Goal: Task Accomplishment & Management: Manage account settings

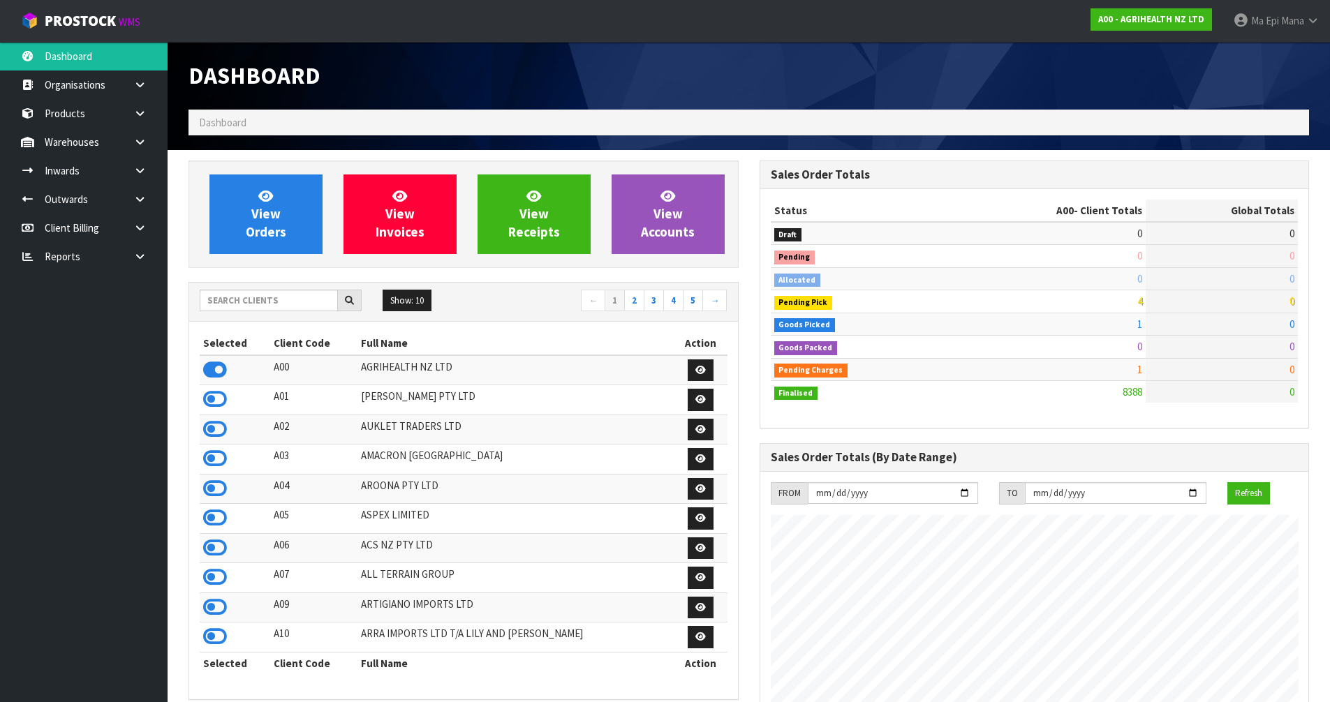
scroll to position [1058, 570]
click at [249, 304] on input "text" at bounding box center [269, 301] width 138 height 22
paste input "NR221901BN"
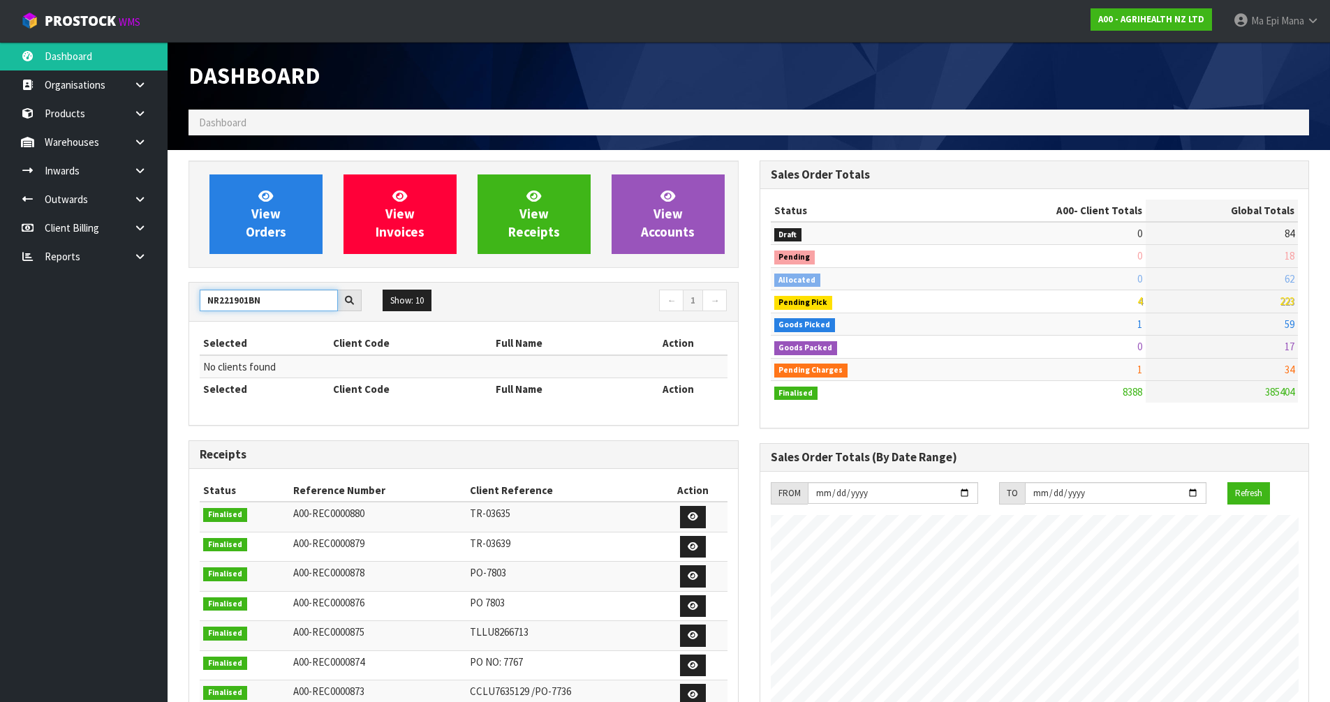
click at [295, 298] on input "NR221901BN" at bounding box center [269, 301] width 138 height 22
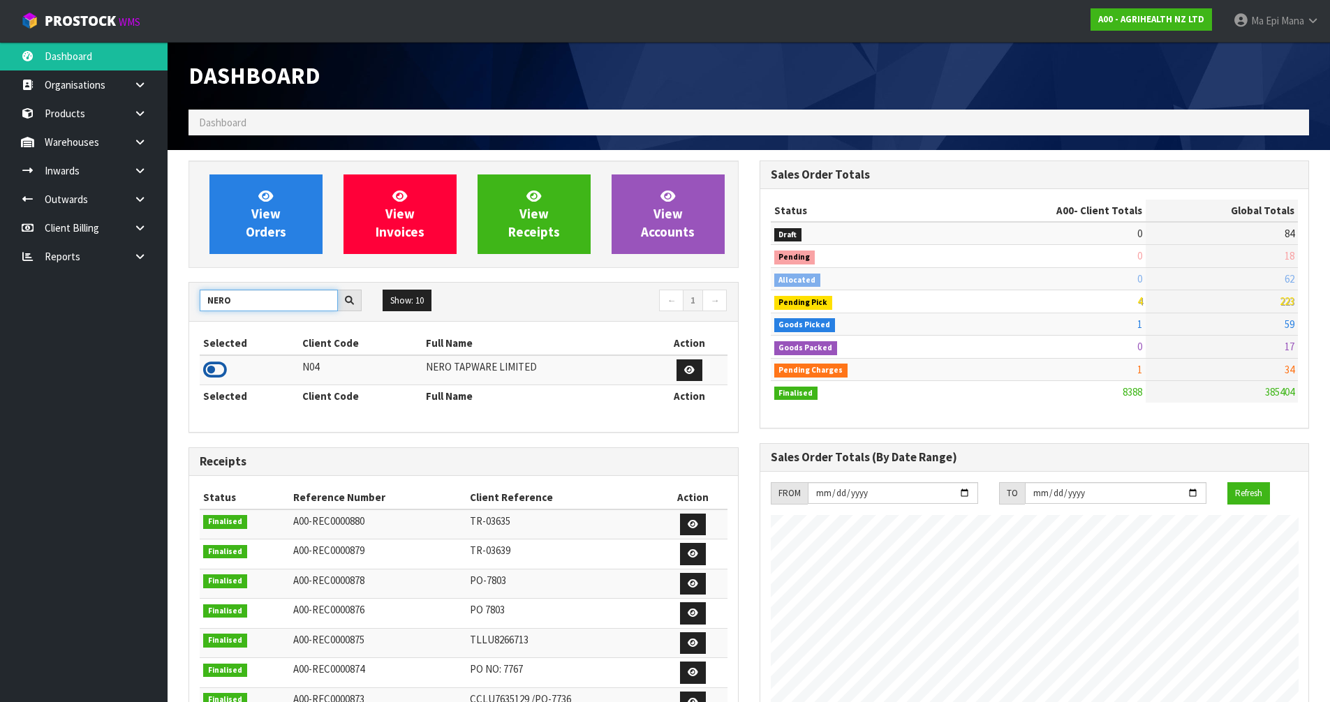
type input "NERO"
click at [209, 371] on icon at bounding box center [215, 370] width 24 height 21
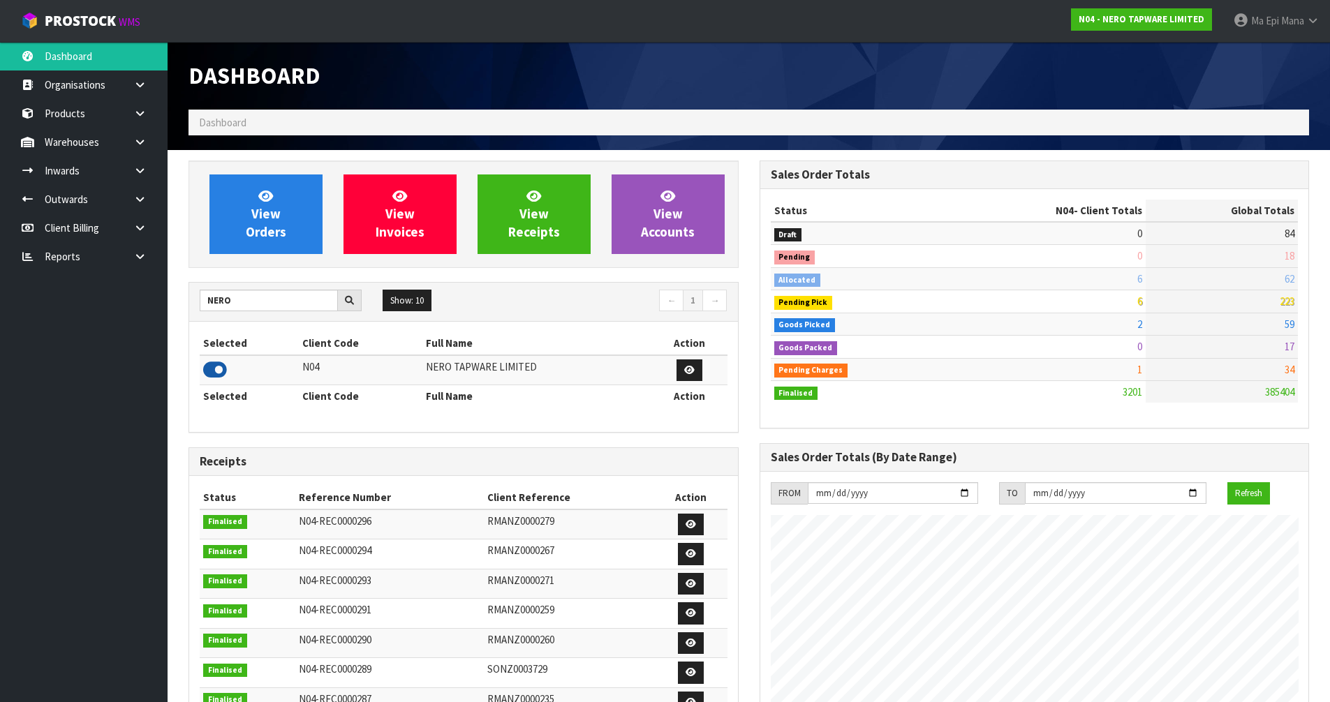
scroll to position [1088, 570]
click at [142, 131] on link at bounding box center [145, 142] width 45 height 29
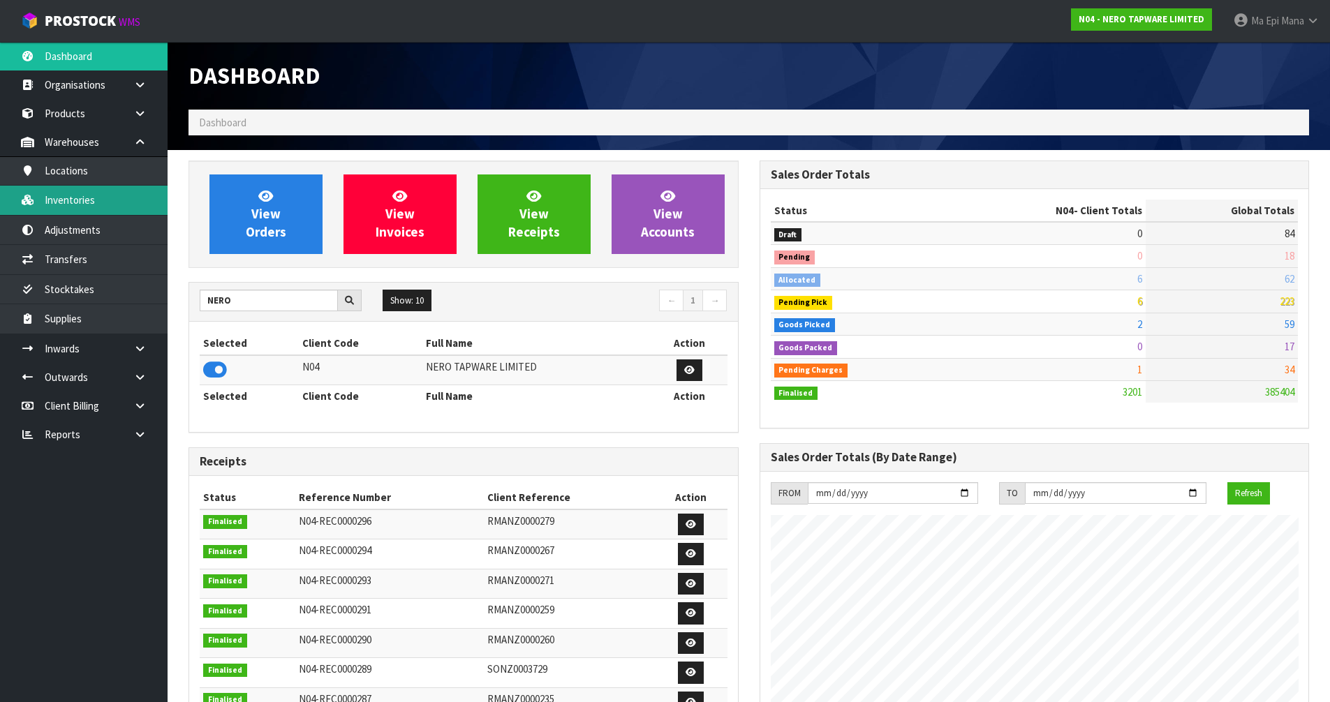
click at [104, 211] on link "Inventories" at bounding box center [84, 200] width 168 height 29
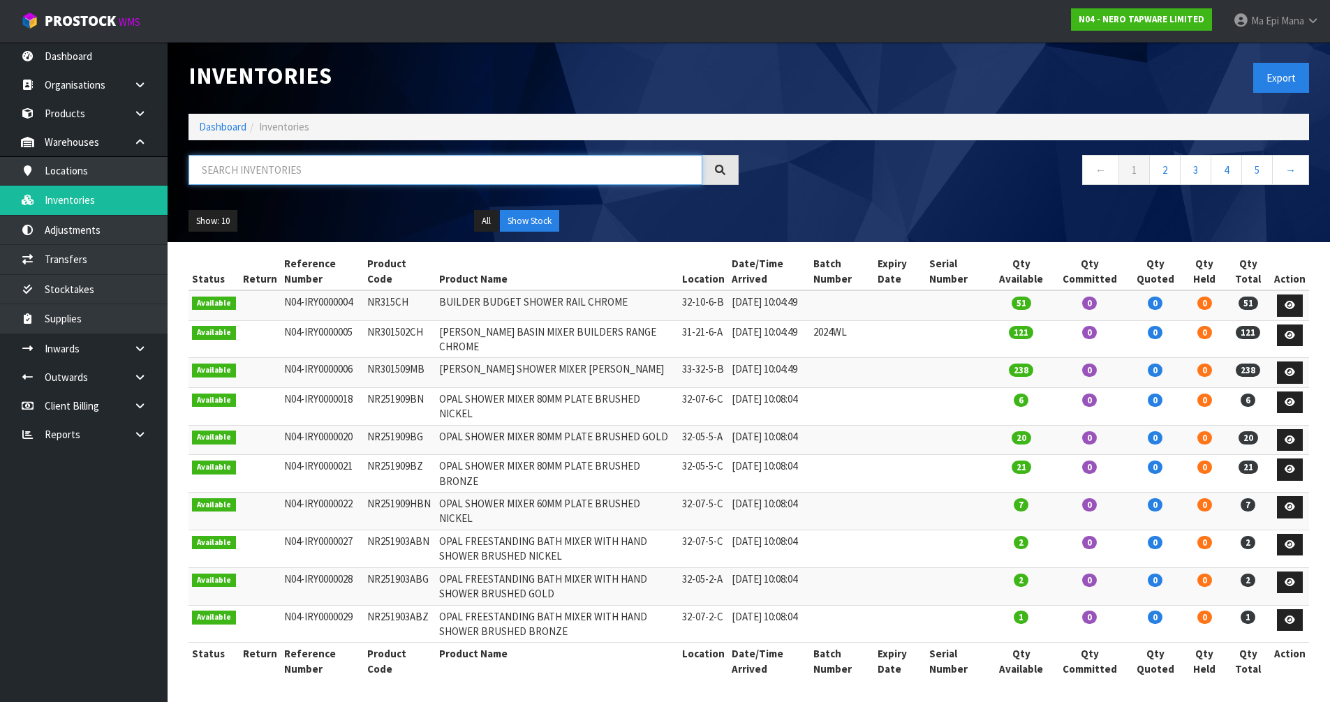
click at [271, 173] on input "text" at bounding box center [446, 170] width 514 height 30
paste input "NR221901BN"
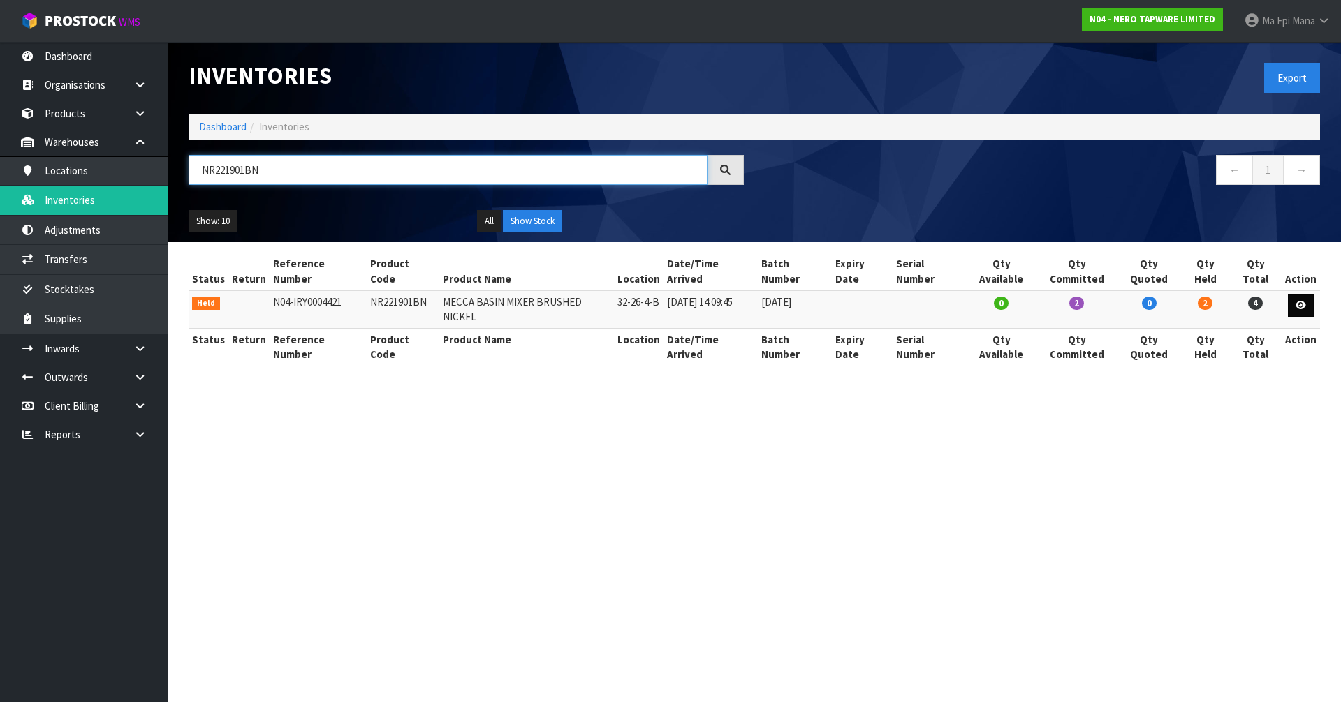
type input "NR221901BN"
click at [1307, 295] on link at bounding box center [1300, 306] width 26 height 22
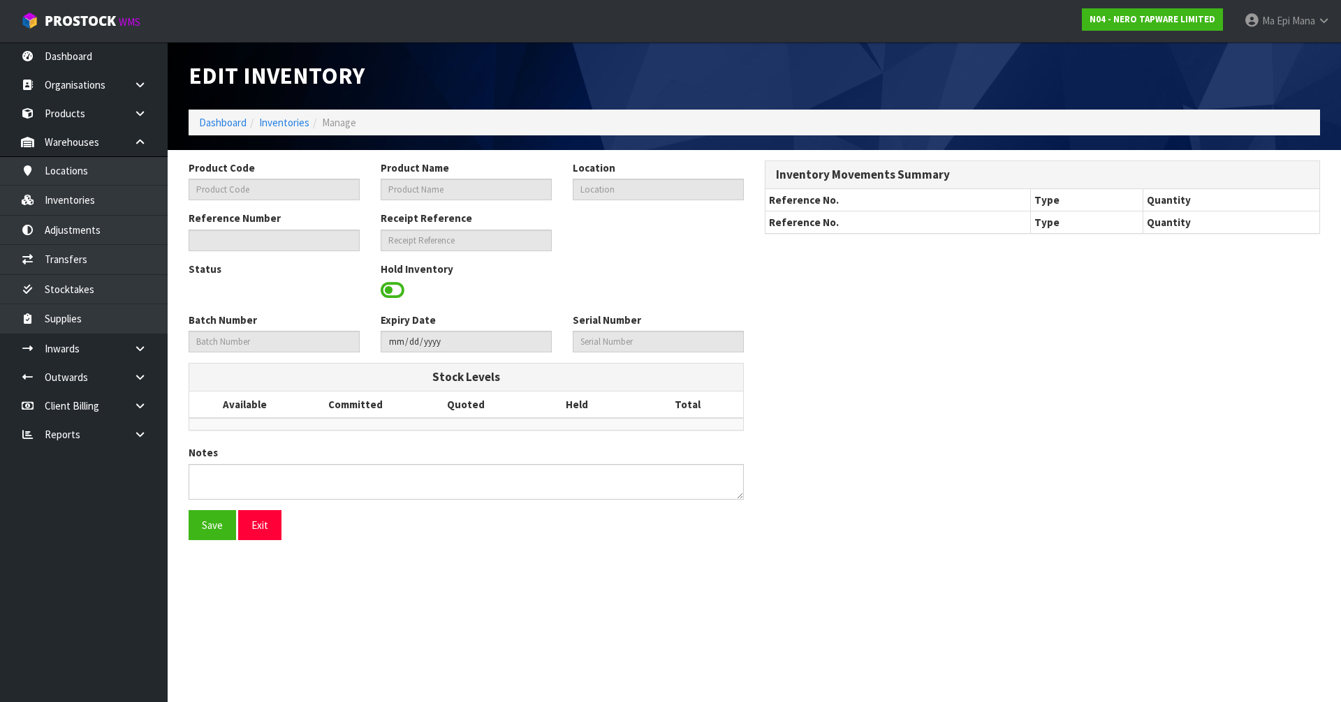
type input "NR221901BN"
type input "MECCA BASIN MIXER BRUSHED NICKEL"
type input "32-26-4-B"
type input "N04-IRY0004421"
type input "N04-REC0000243"
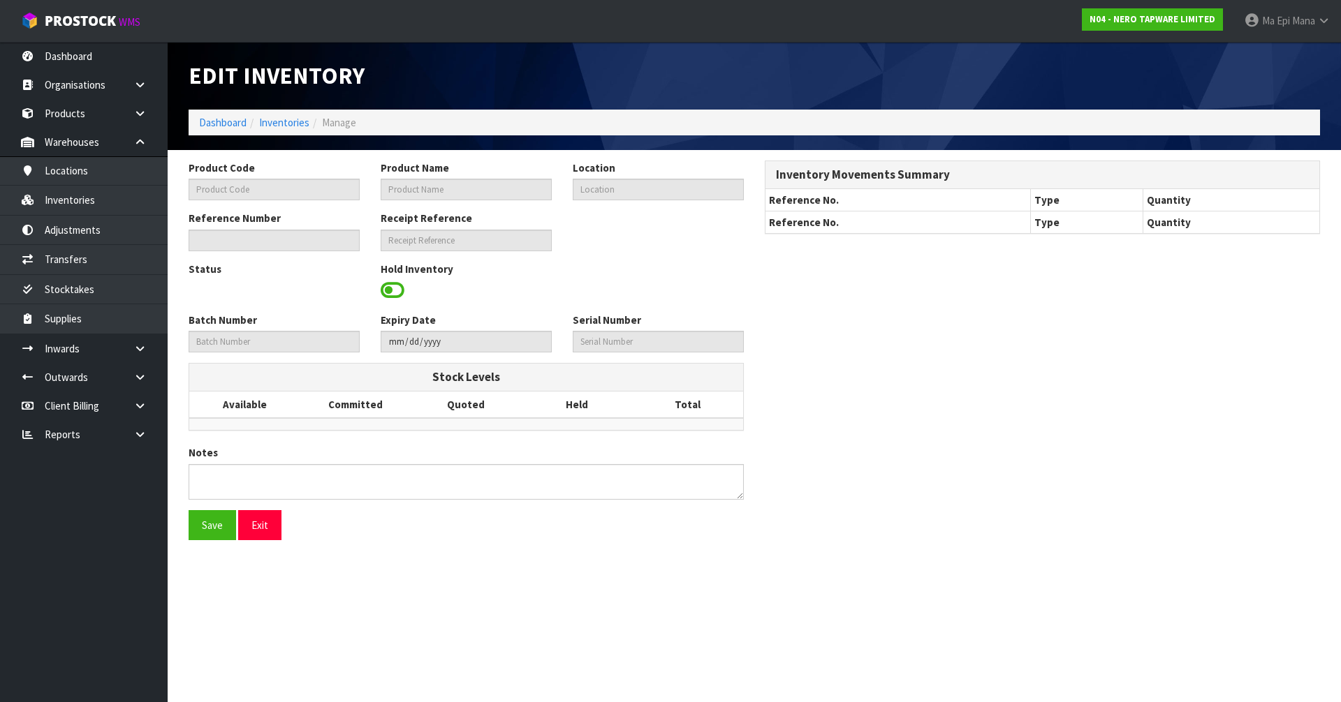
type input "06-05-2025"
type textarea "3X PCS INCORRECTLY BOOKED IN AS NR221901BN"
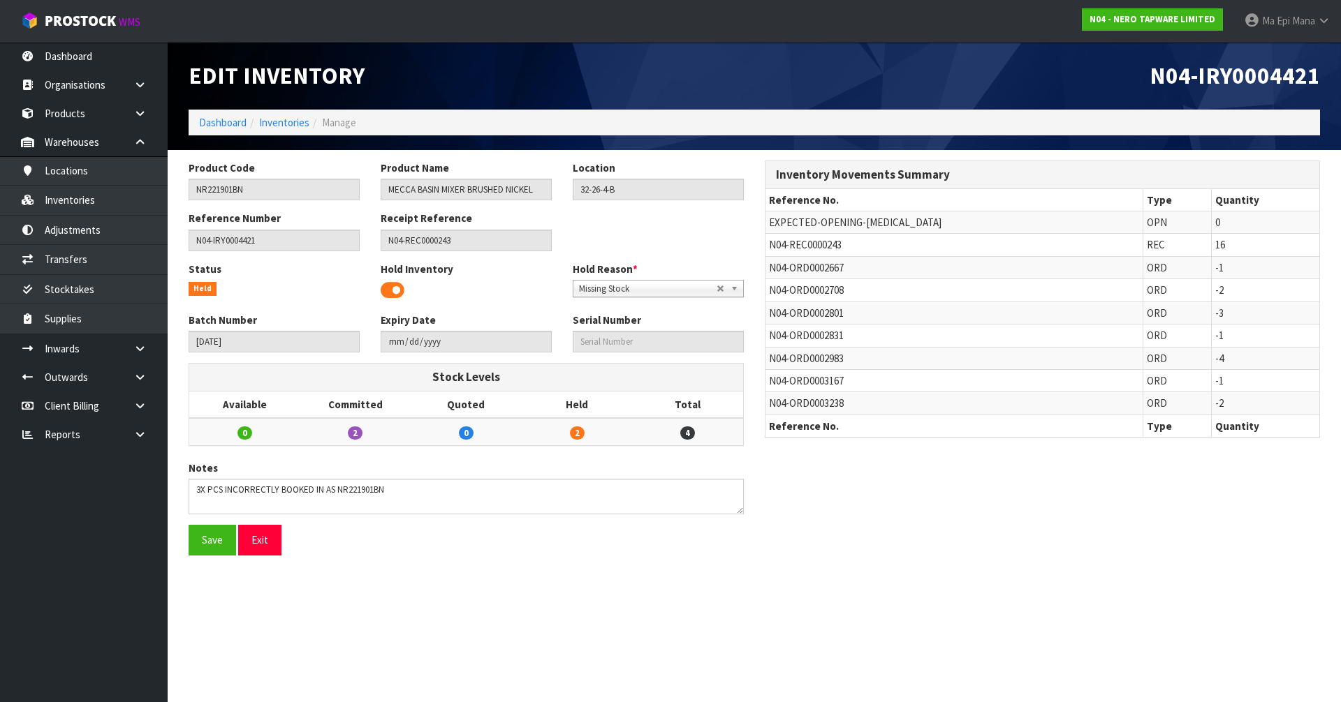
click at [834, 248] on span "N04-REC0000243" at bounding box center [805, 244] width 73 height 13
copy span "REC0000243"
click at [138, 348] on icon at bounding box center [139, 349] width 13 height 10
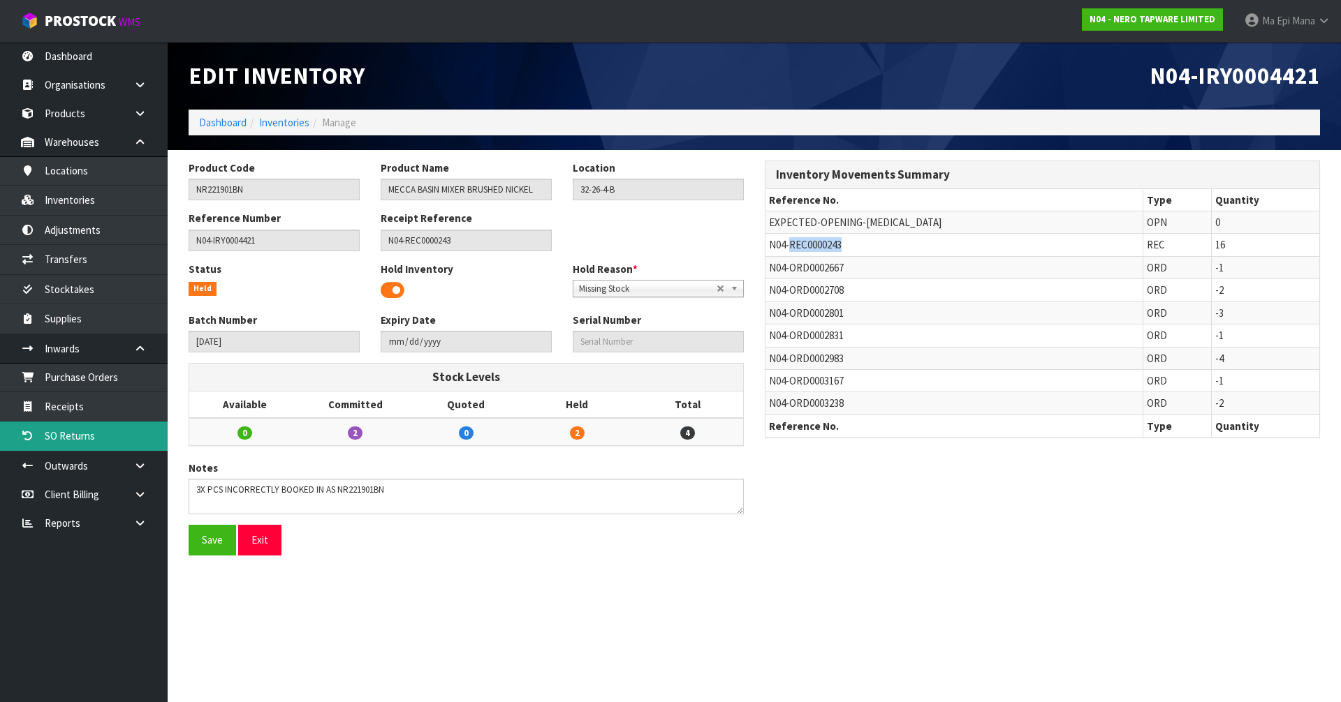
click at [119, 422] on link "SO Returns" at bounding box center [84, 436] width 168 height 29
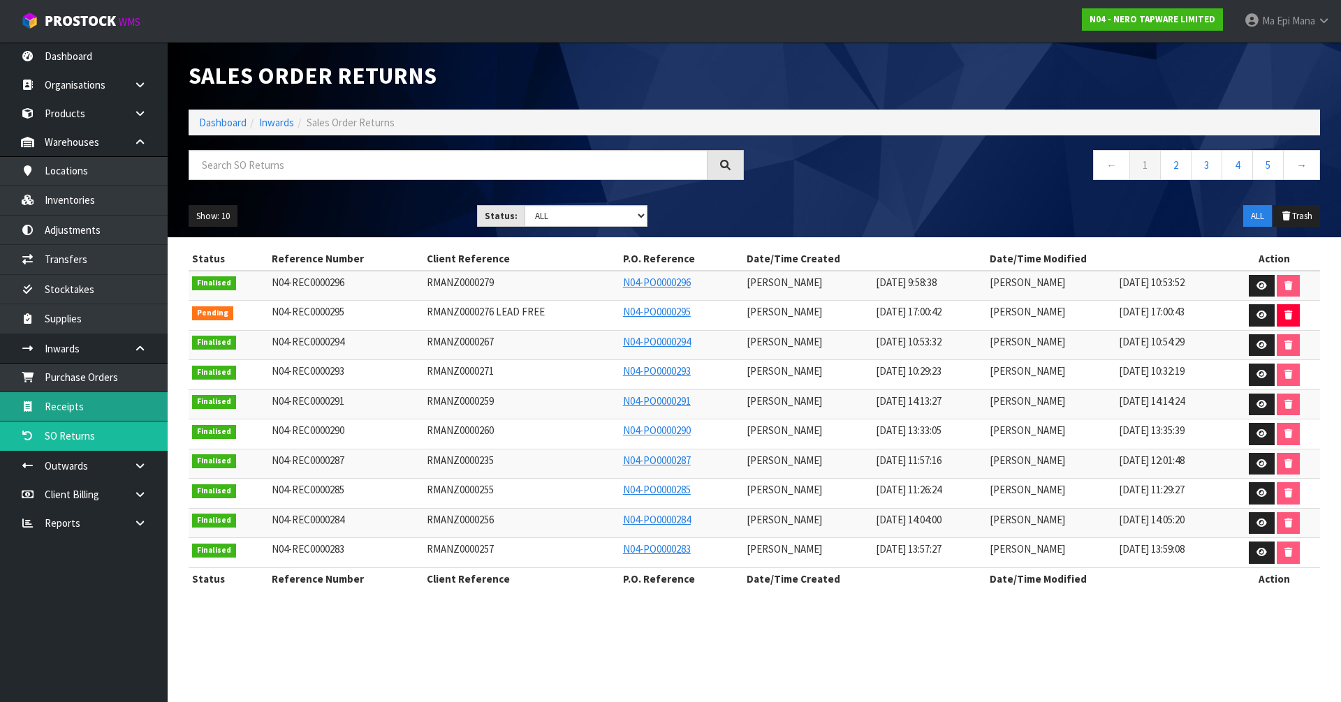
click at [121, 415] on link "Receipts" at bounding box center [84, 406] width 168 height 29
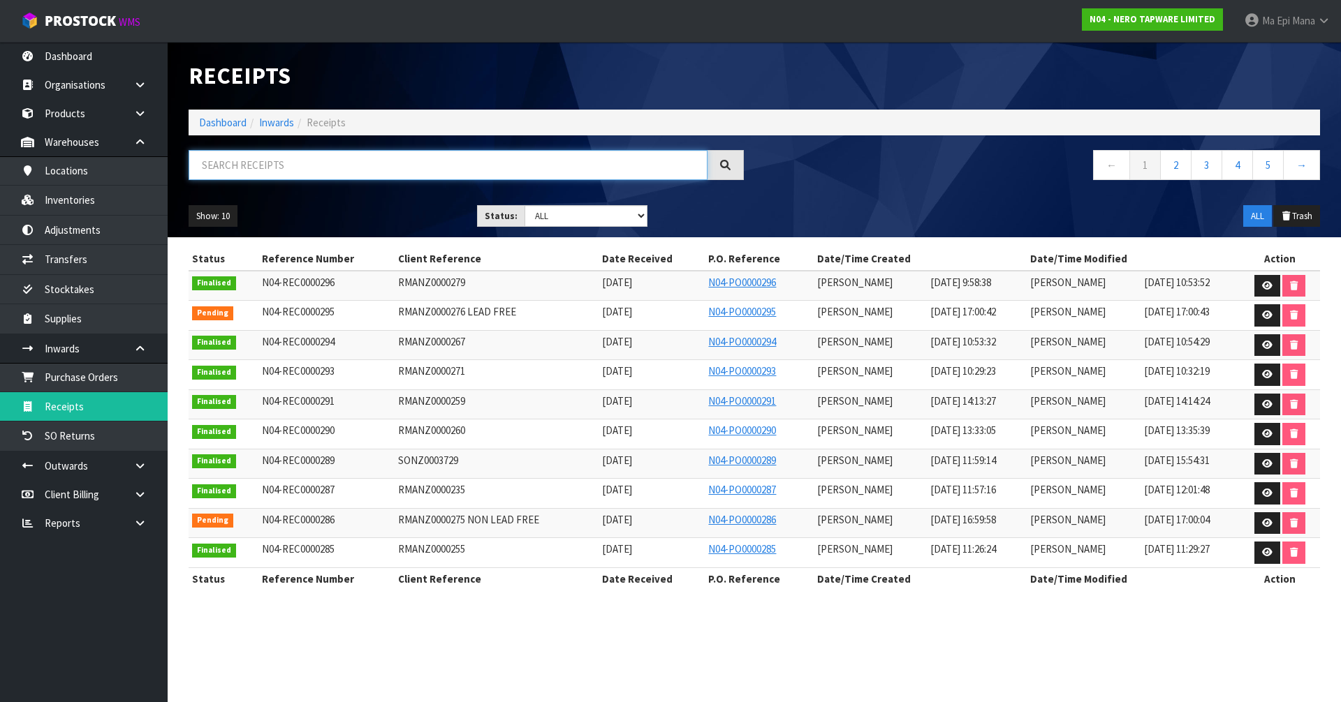
click at [302, 158] on input "text" at bounding box center [448, 165] width 519 height 30
paste input "REC0000243"
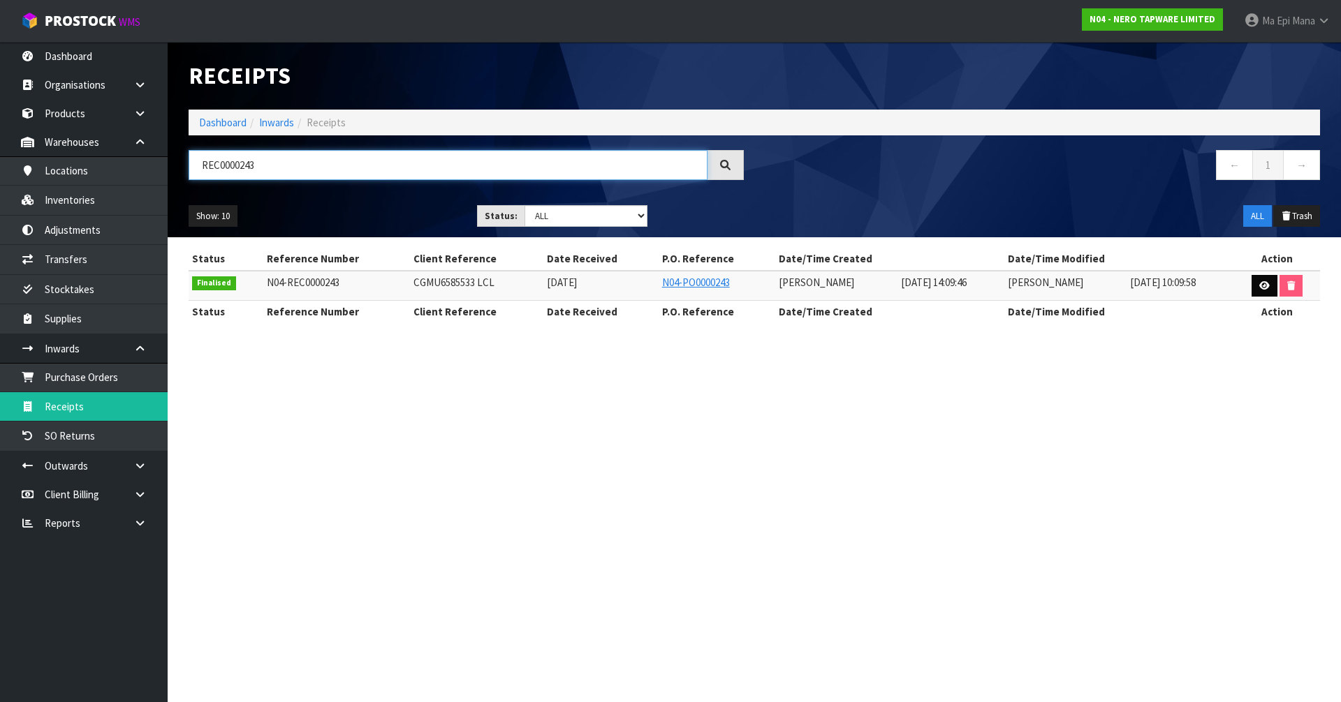
type input "REC0000243"
click at [1260, 290] on link at bounding box center [1264, 286] width 26 height 22
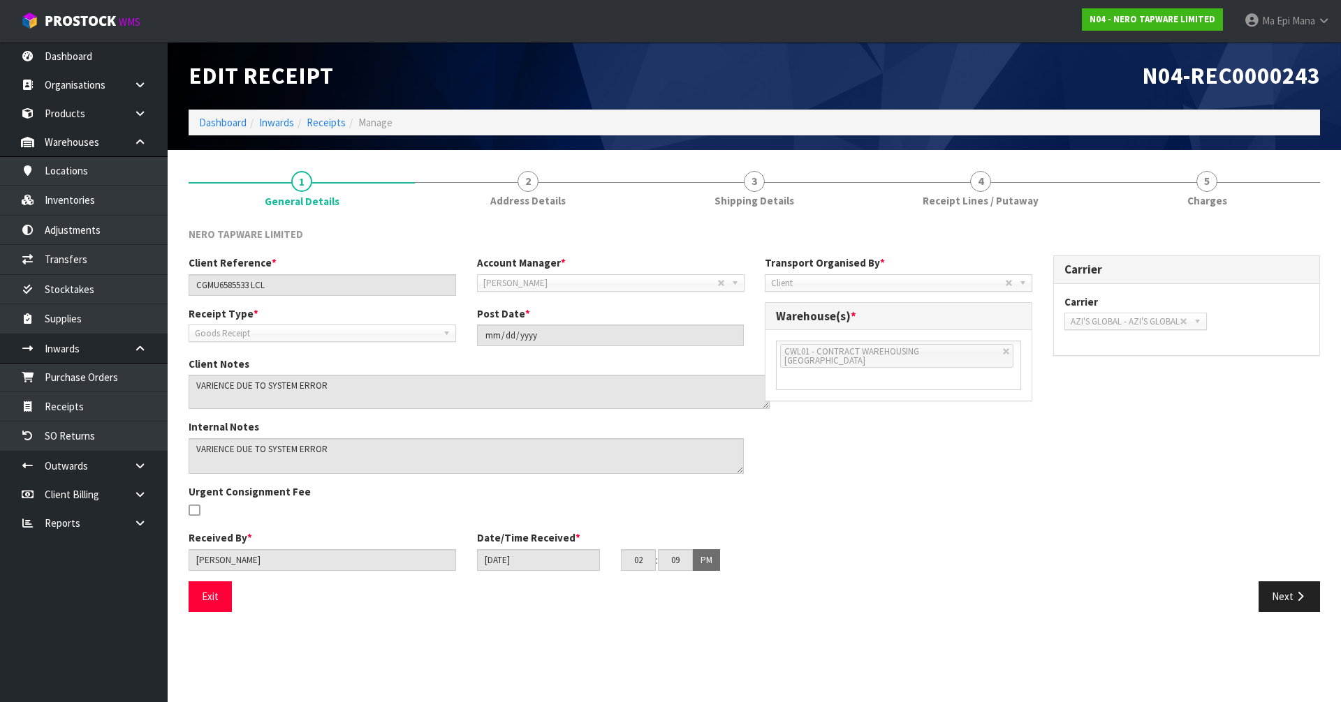
drag, startPoint x: 741, startPoint y: 407, endPoint x: 767, endPoint y: 406, distance: 25.9
click at [767, 406] on textarea at bounding box center [479, 392] width 581 height 34
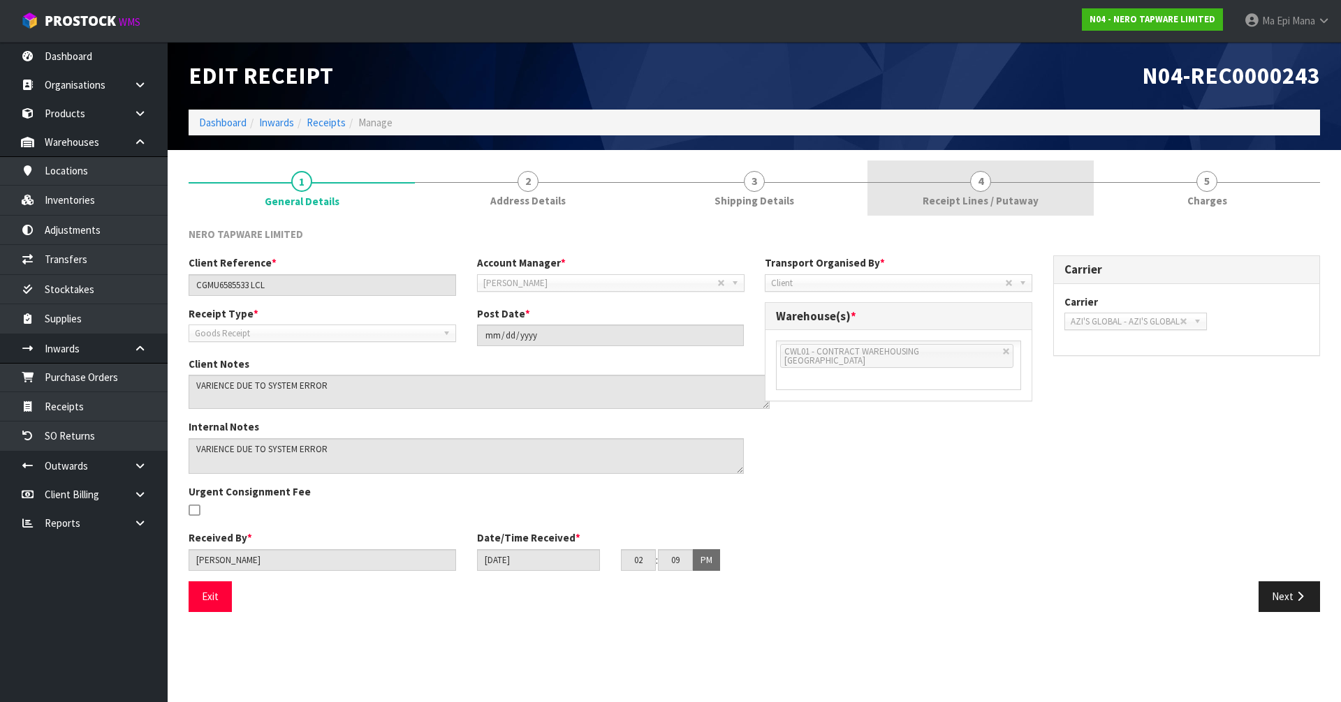
click at [1014, 190] on link "4 Receipt Lines / Putaway" at bounding box center [980, 188] width 226 height 55
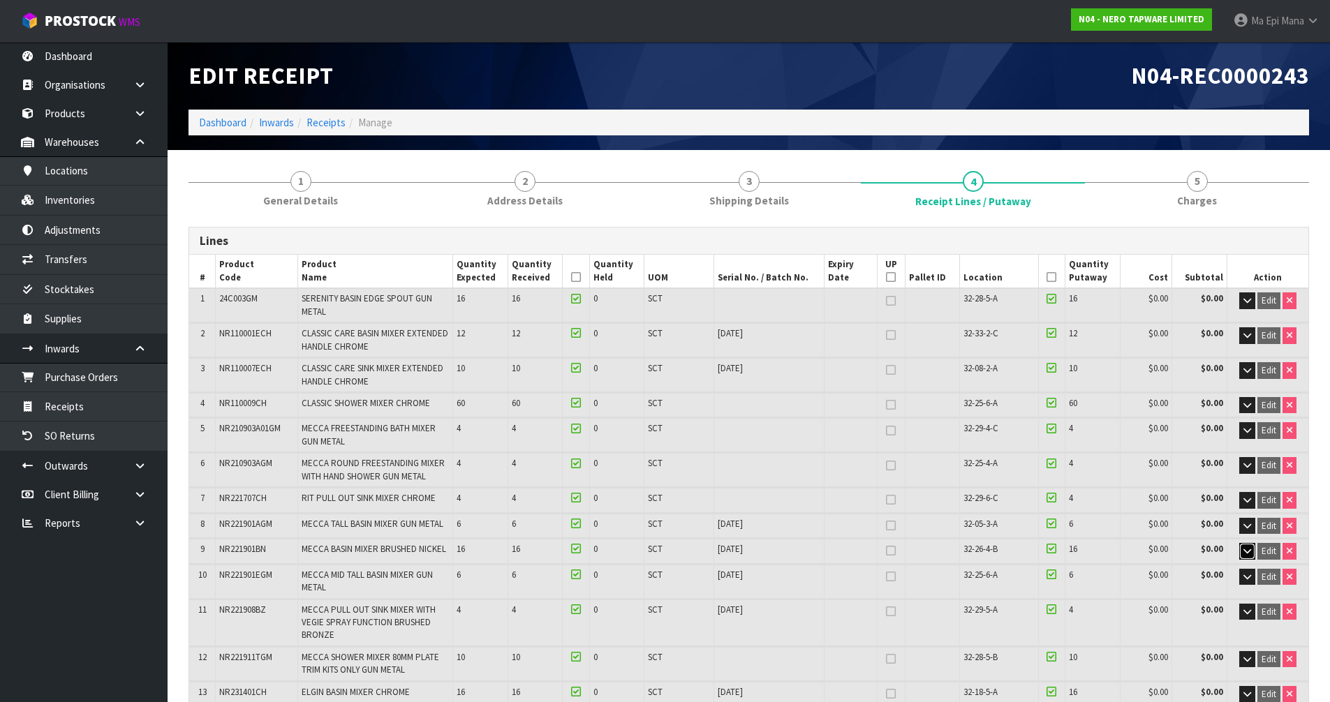
click at [1241, 543] on button "button" at bounding box center [1247, 551] width 16 height 17
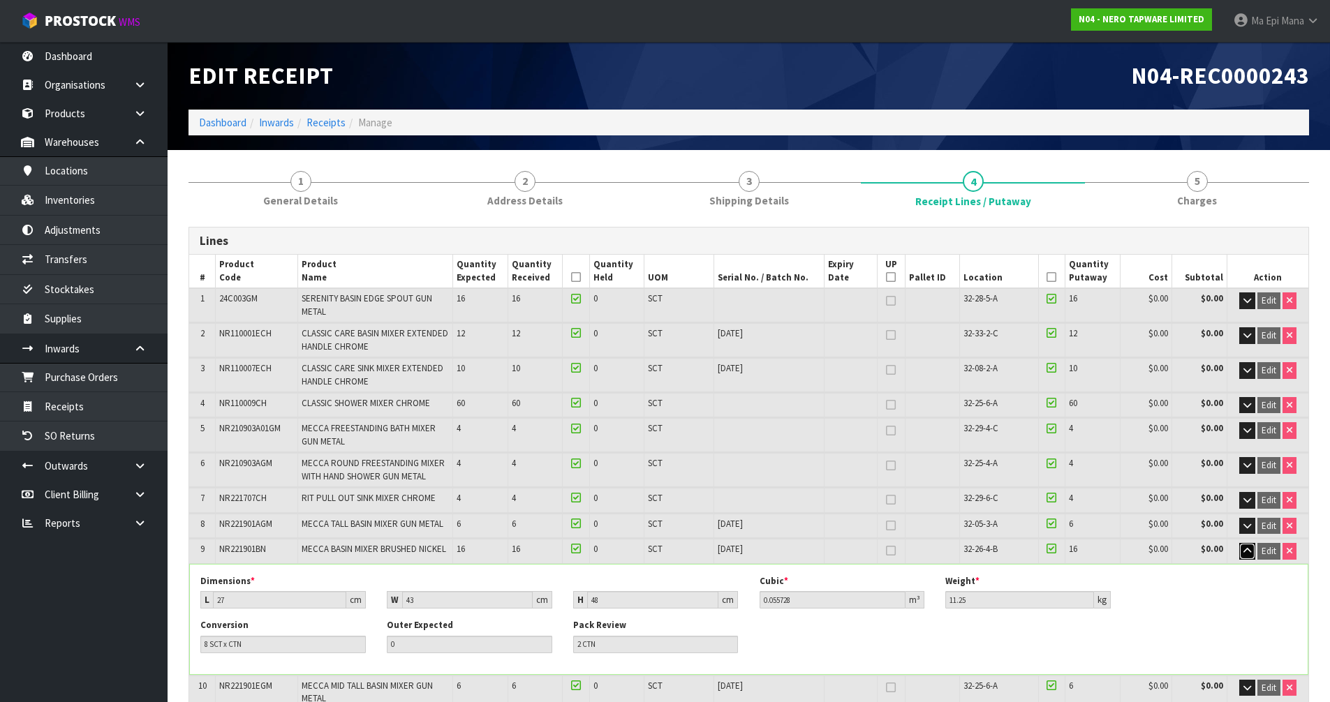
click at [1245, 547] on button "button" at bounding box center [1247, 551] width 16 height 17
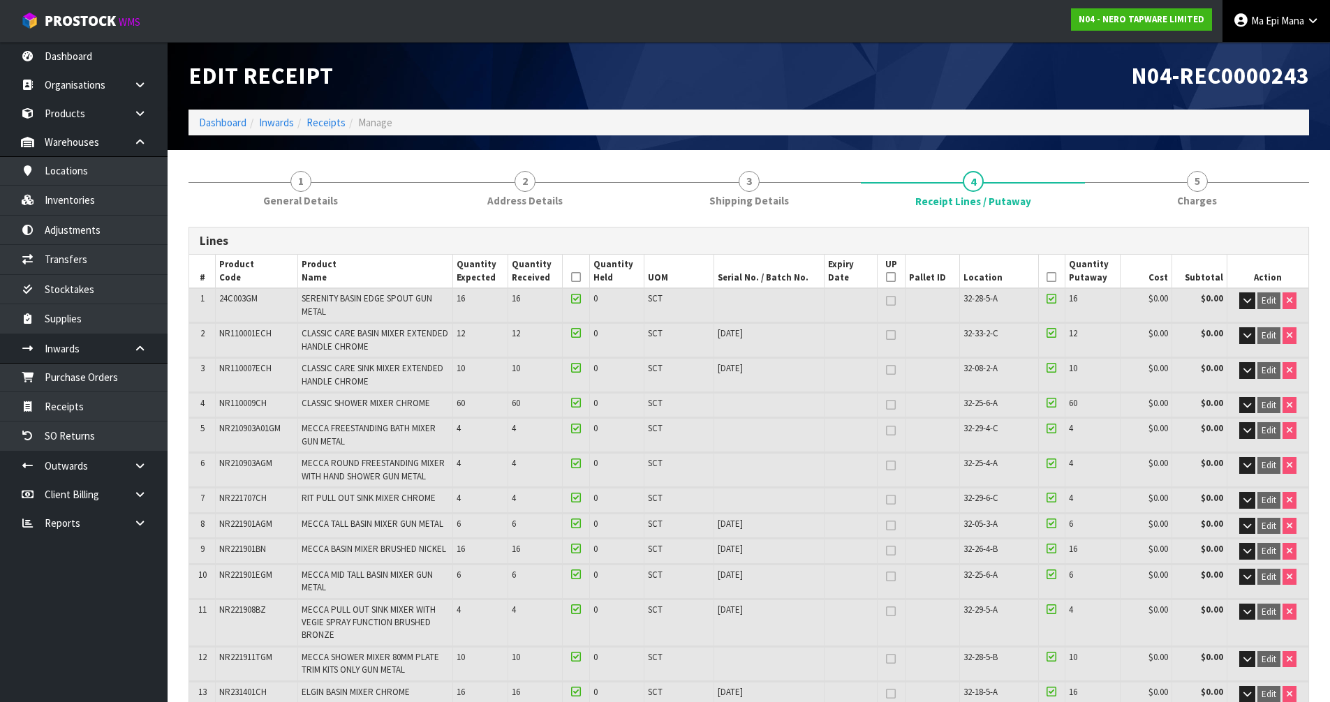
click at [1275, 24] on span "Ma Epi" at bounding box center [1265, 20] width 28 height 13
click at [1287, 52] on link "Logout" at bounding box center [1274, 55] width 110 height 19
